Goal: Information Seeking & Learning: Learn about a topic

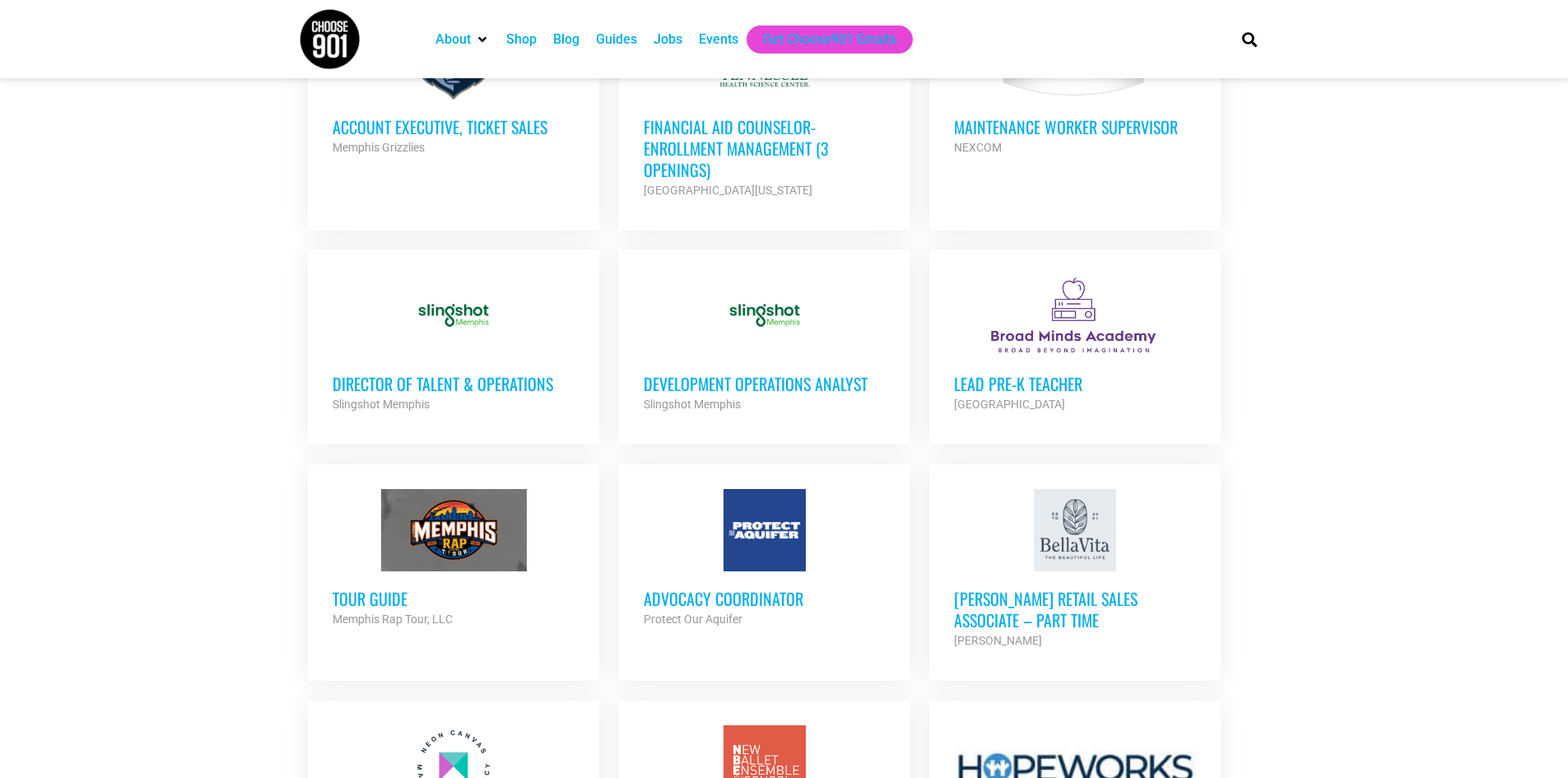
scroll to position [1033, 0]
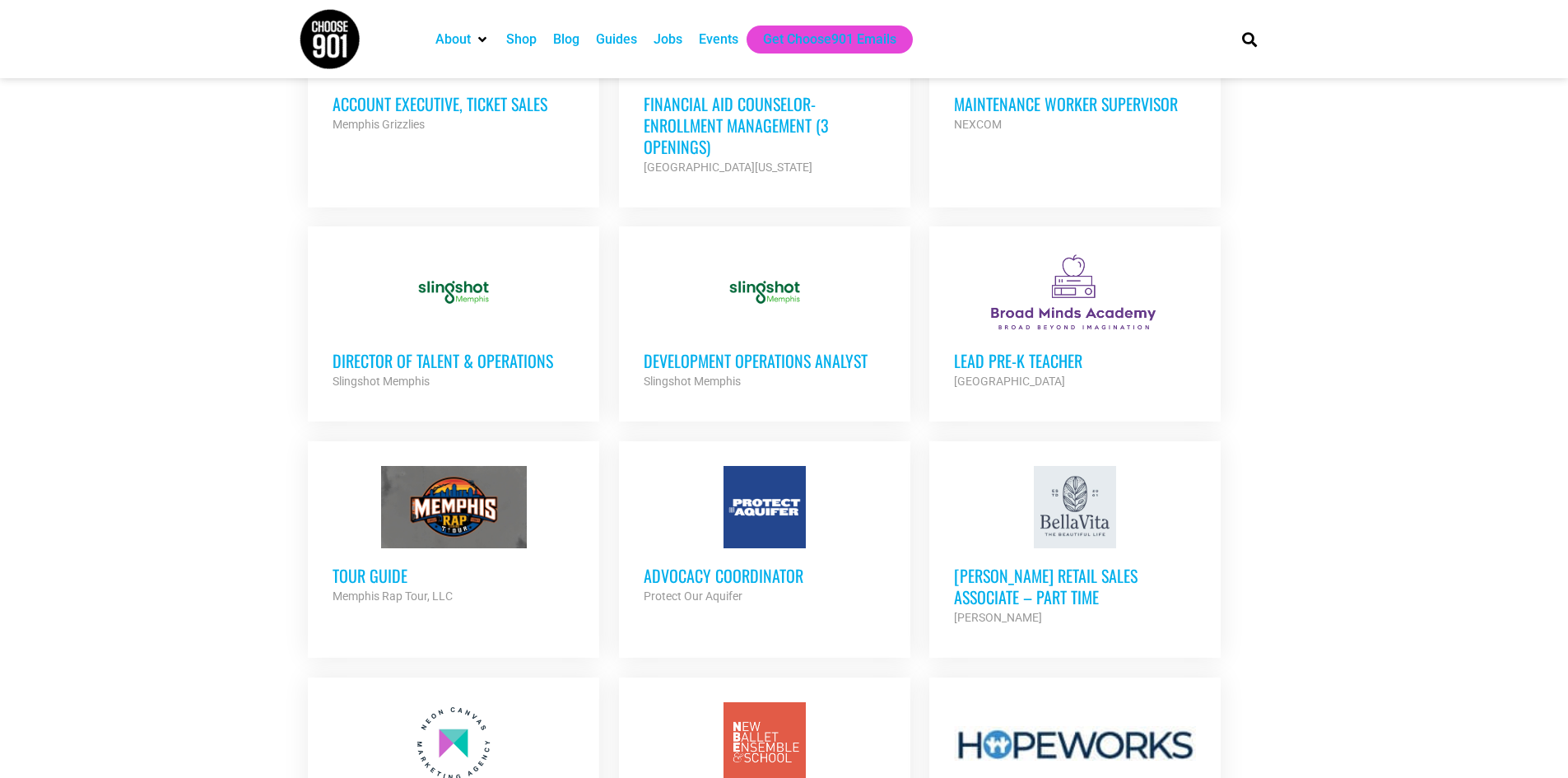
click at [463, 349] on h3 "Director of Talent & Operations" at bounding box center [453, 360] width 242 height 21
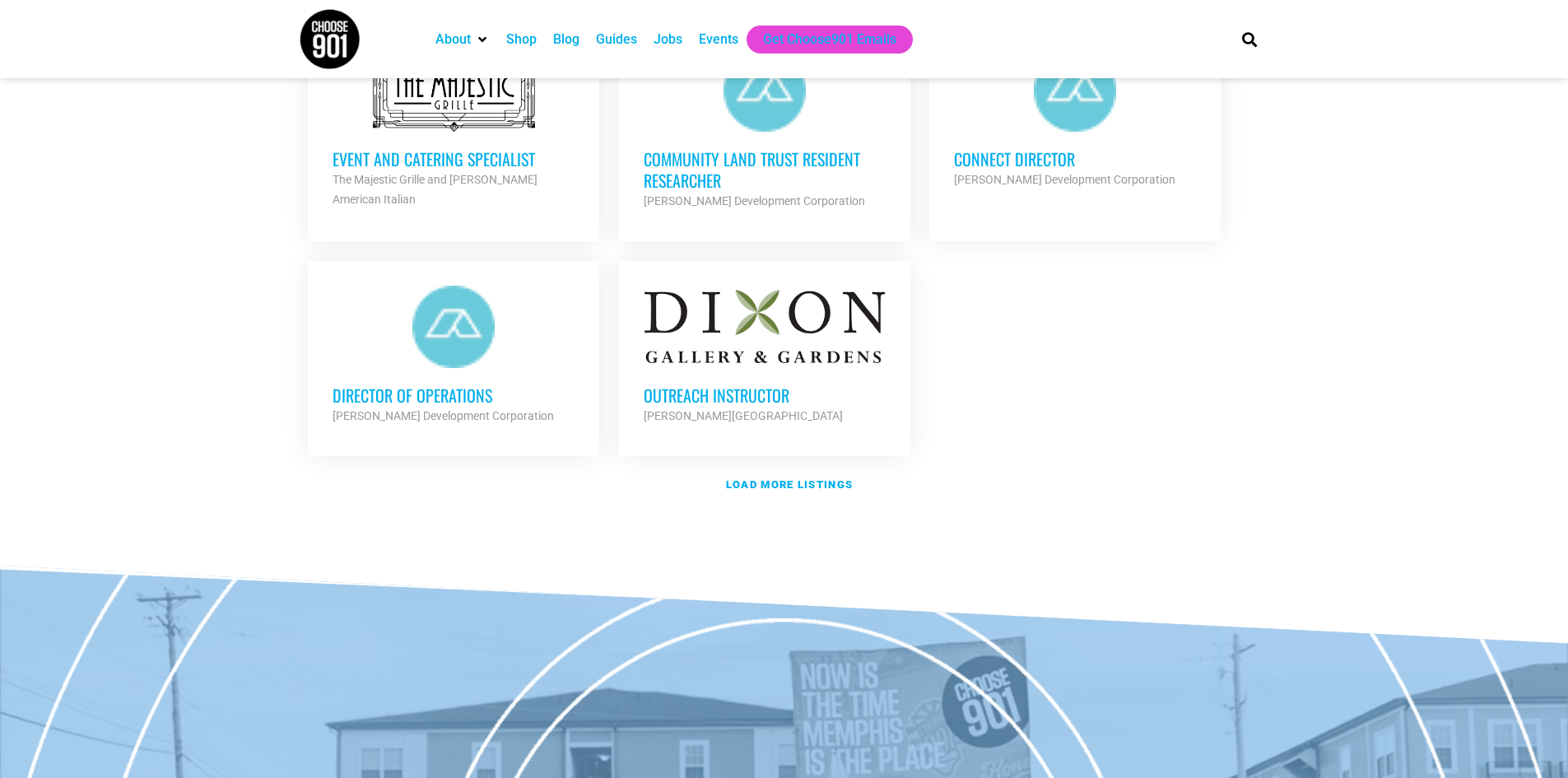
scroll to position [1958, 0]
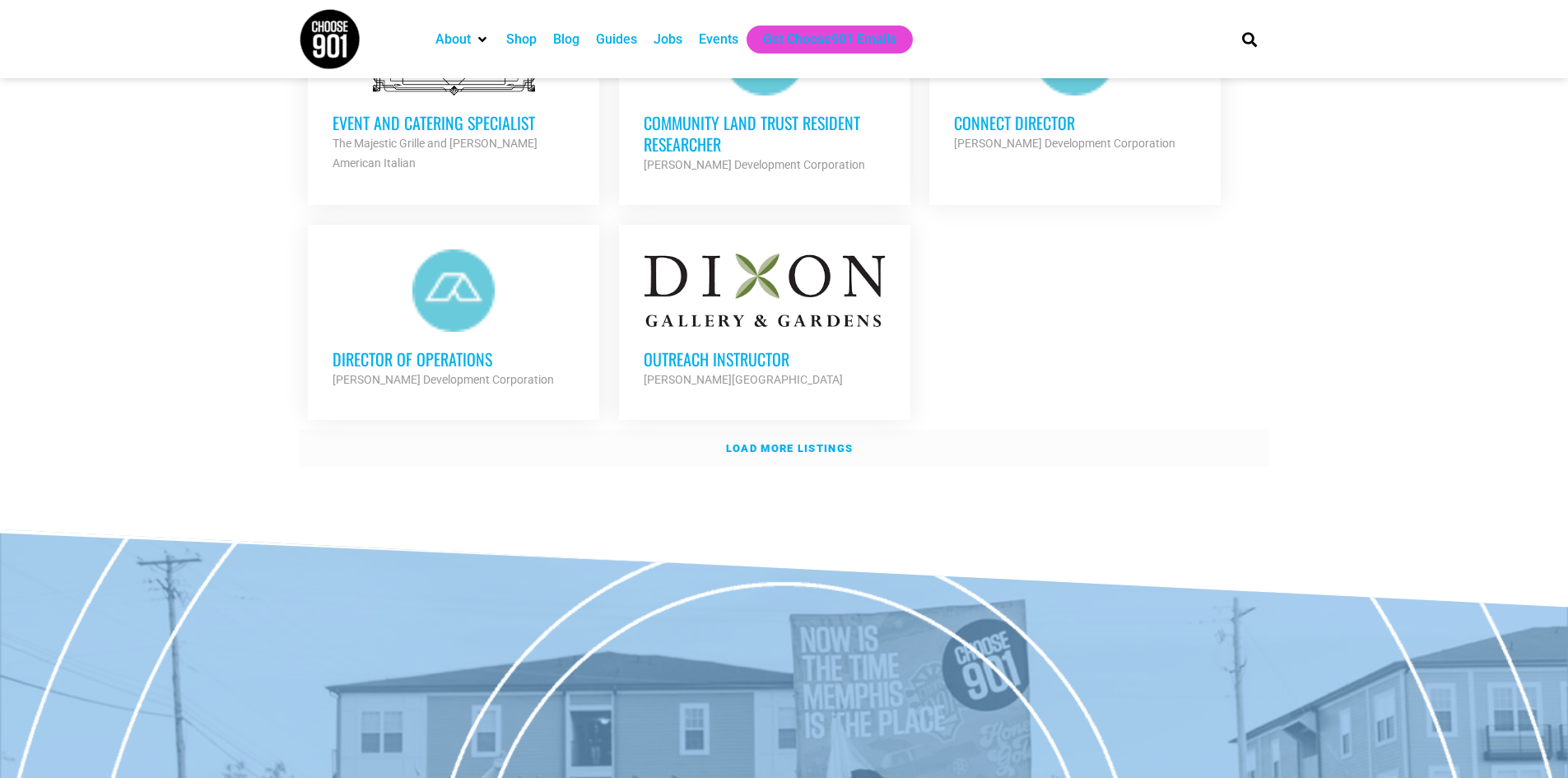
click at [780, 446] on strong "Load more listings" at bounding box center [789, 448] width 127 height 13
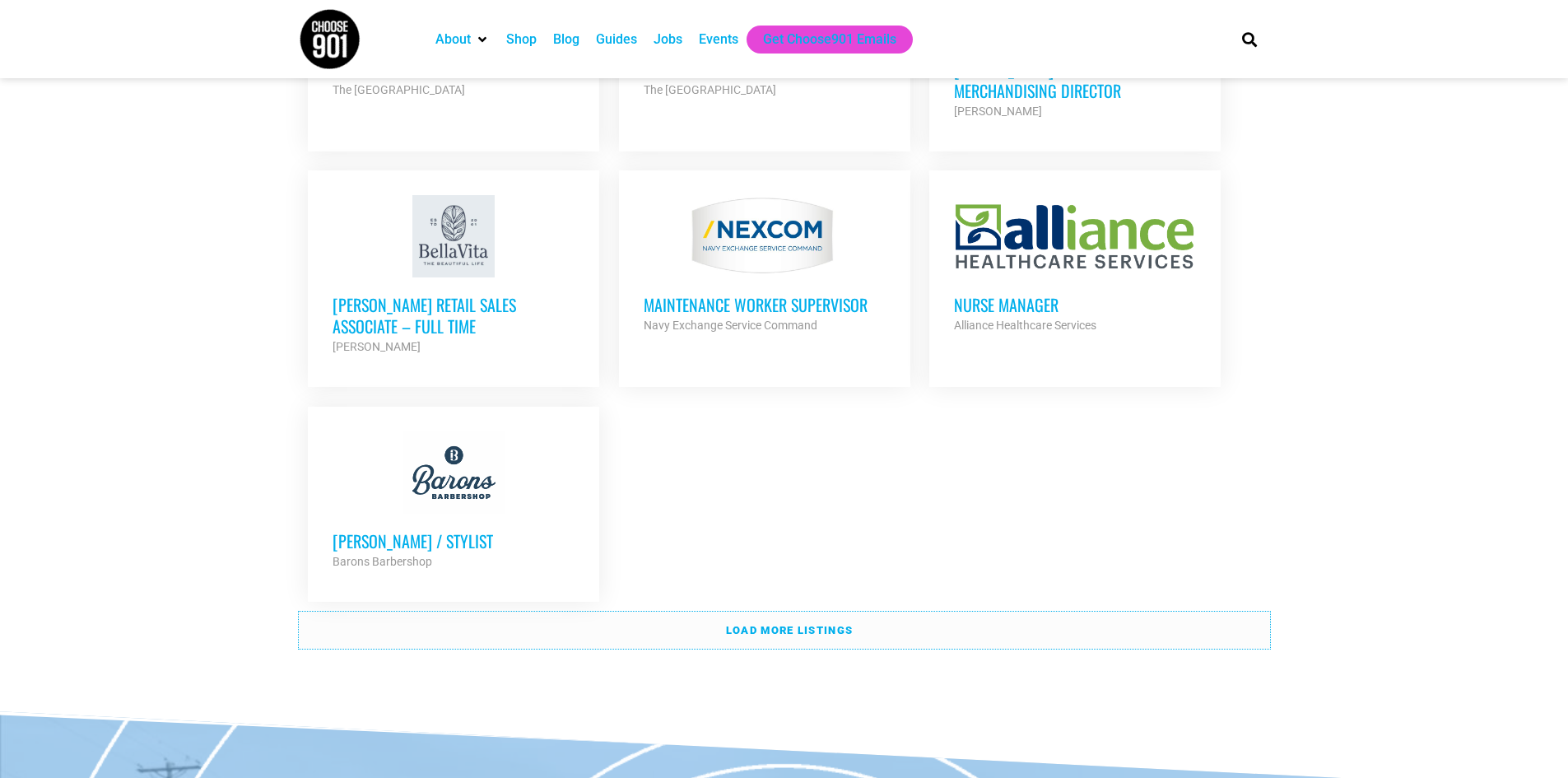
scroll to position [3451, 0]
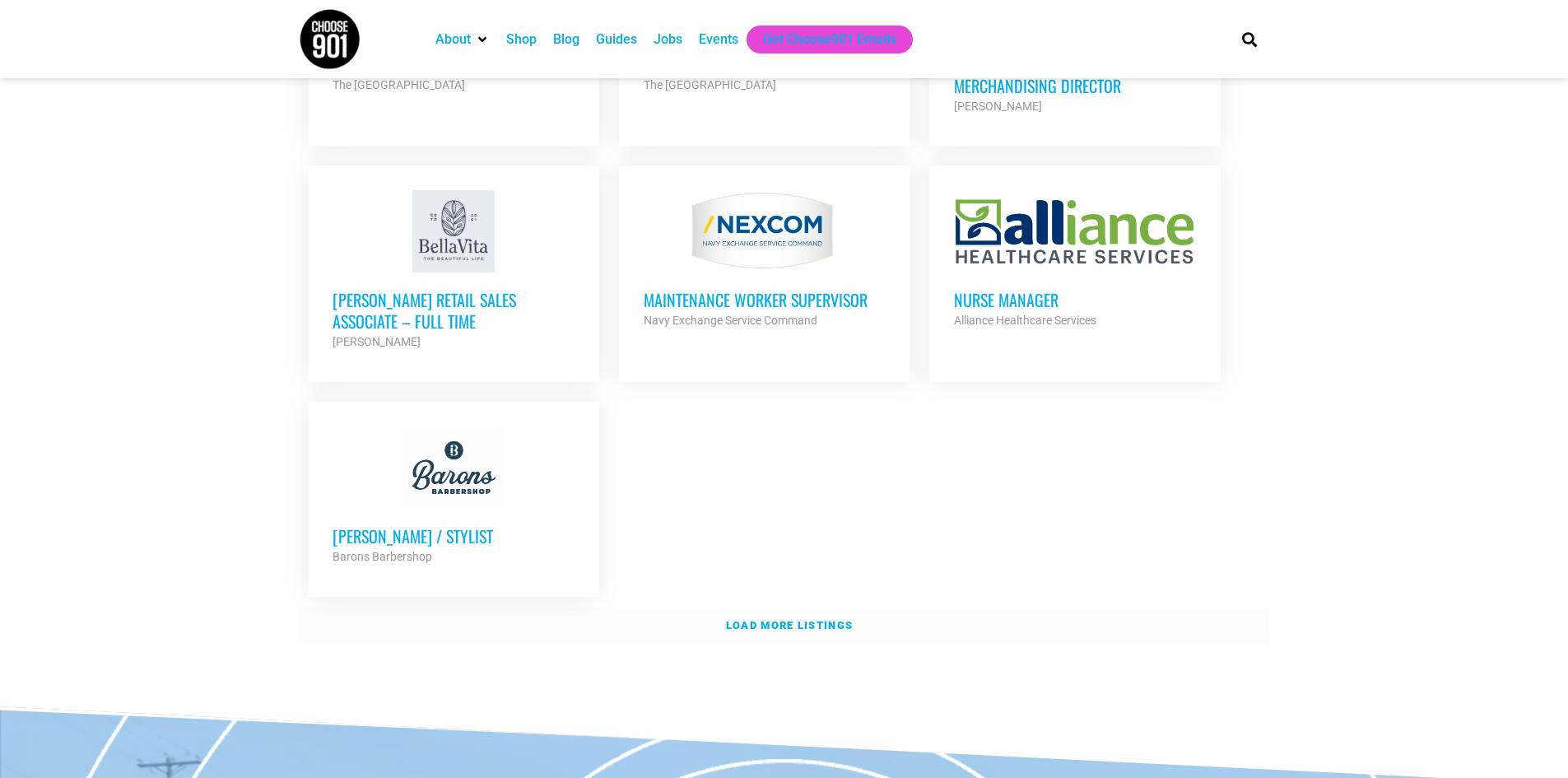
click at [819, 619] on strong "Load more listings" at bounding box center [789, 625] width 127 height 13
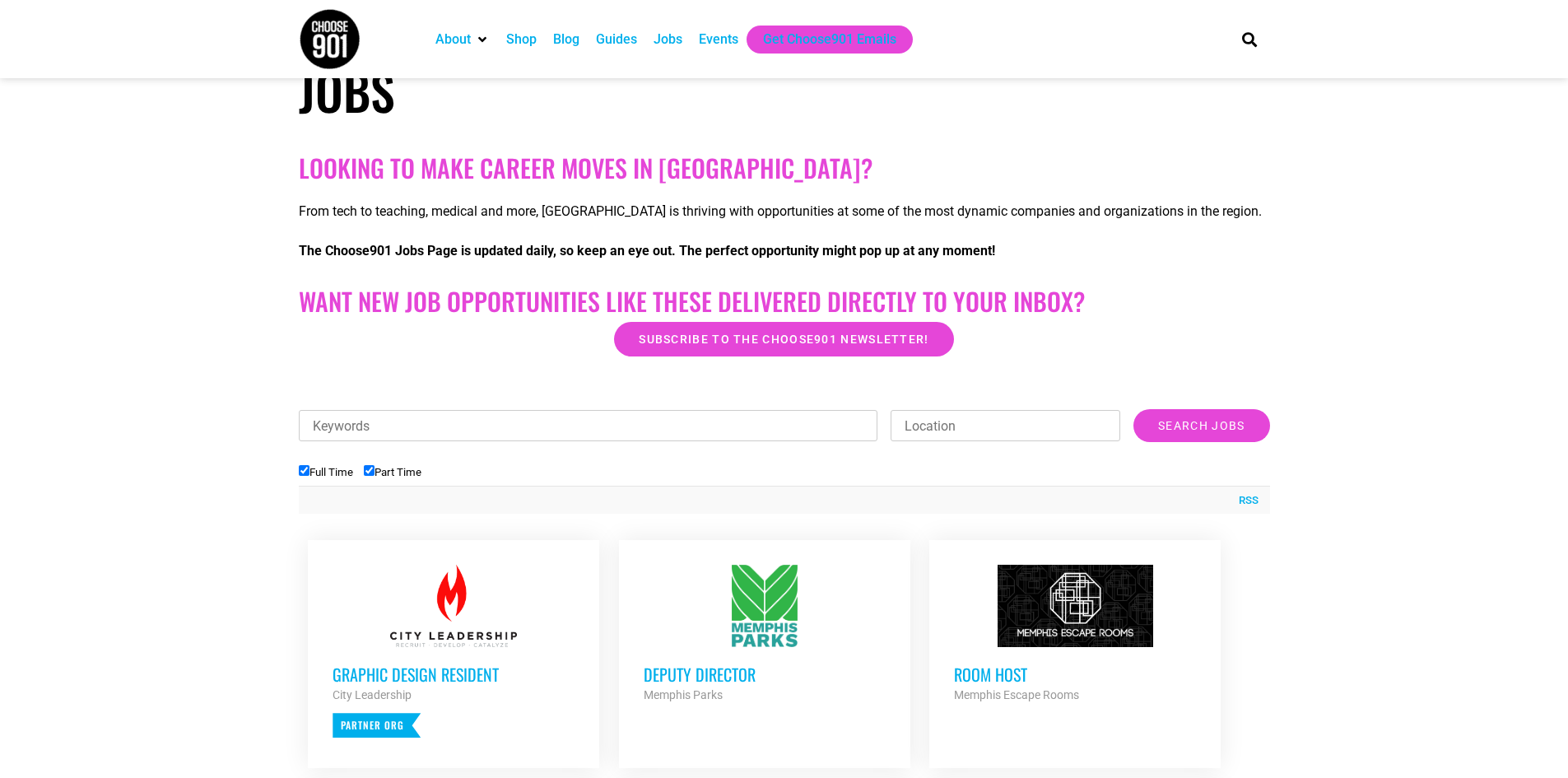
scroll to position [181, 0]
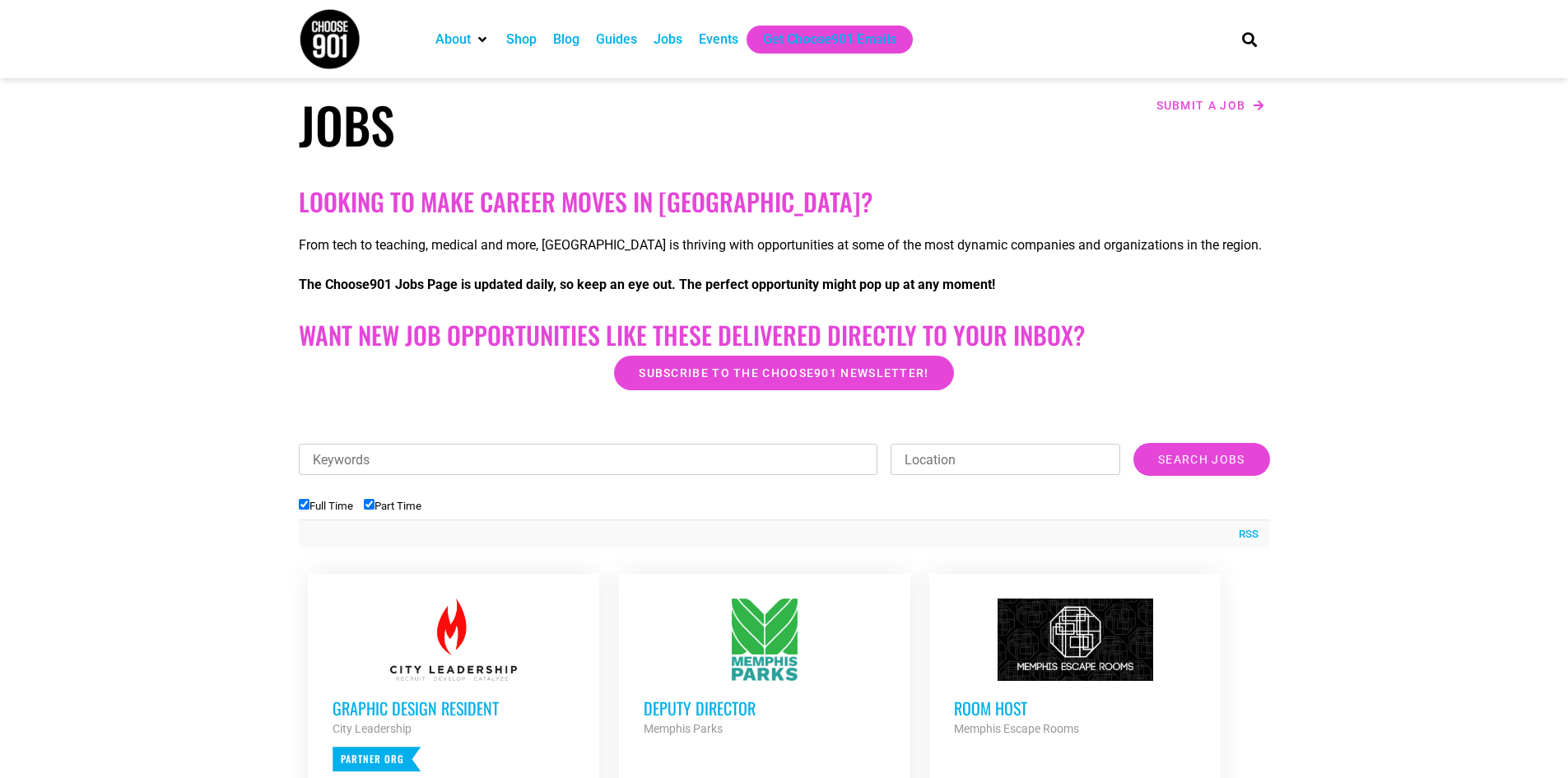
click at [306, 504] on input "Full Time" at bounding box center [304, 504] width 11 height 11
checkbox input "false"
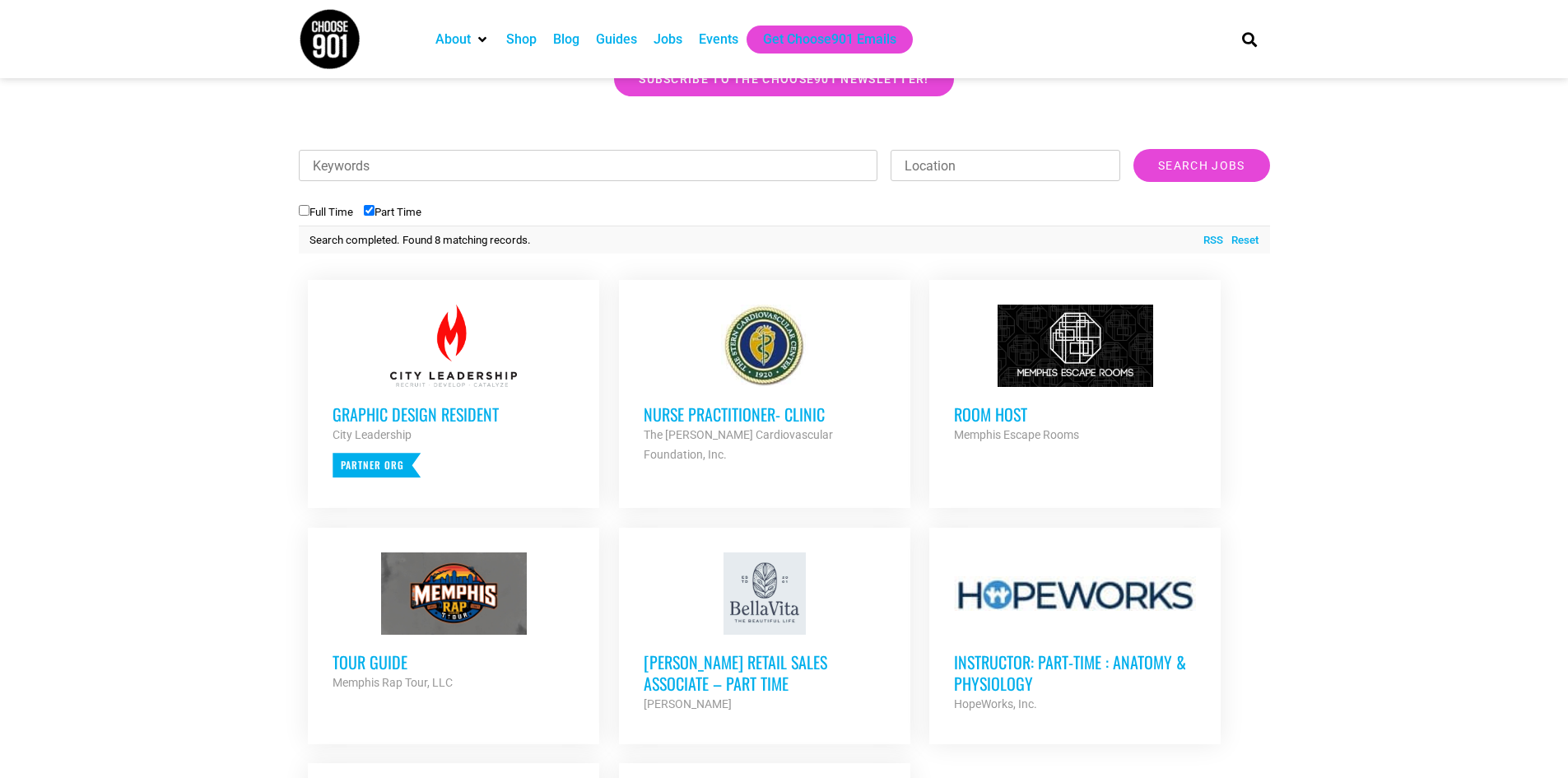
scroll to position [466, 0]
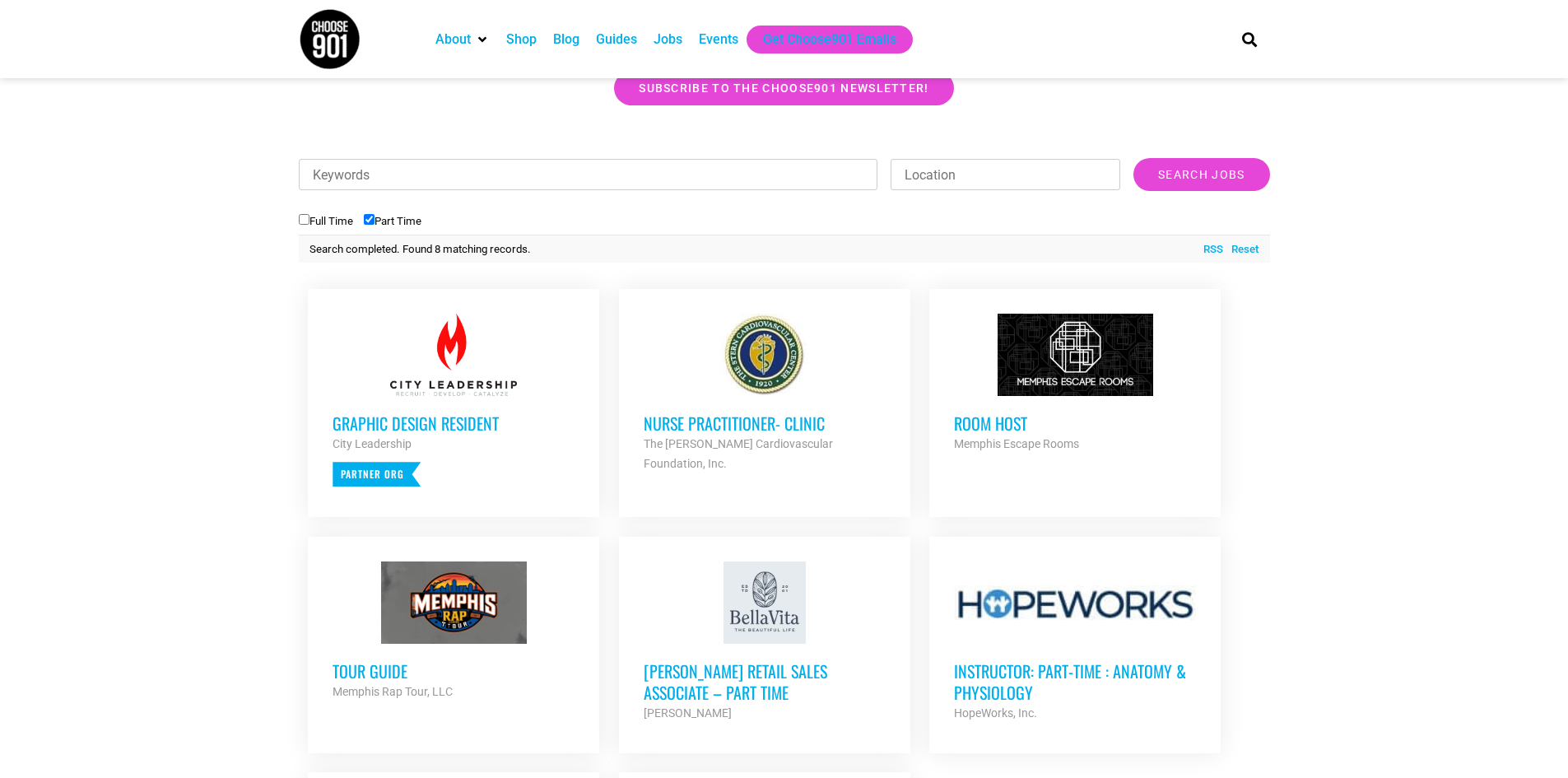
click at [1069, 363] on div at bounding box center [1075, 354] width 242 height 83
